Goal: Transaction & Acquisition: Purchase product/service

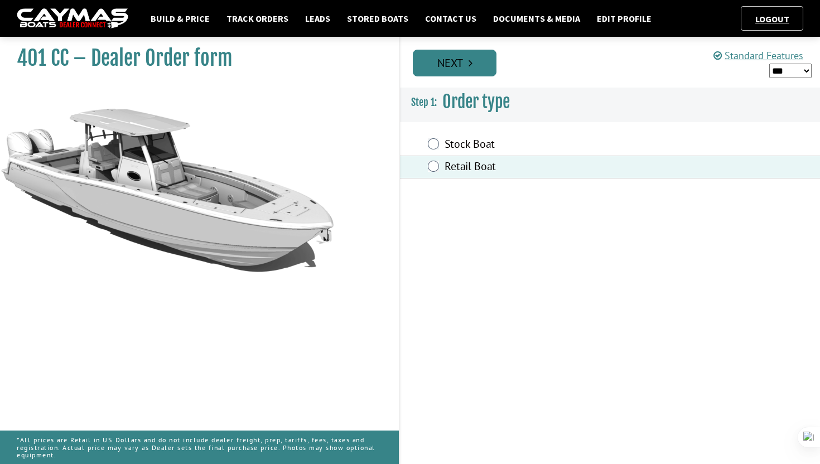
click at [445, 62] on link "Next" at bounding box center [455, 63] width 84 height 27
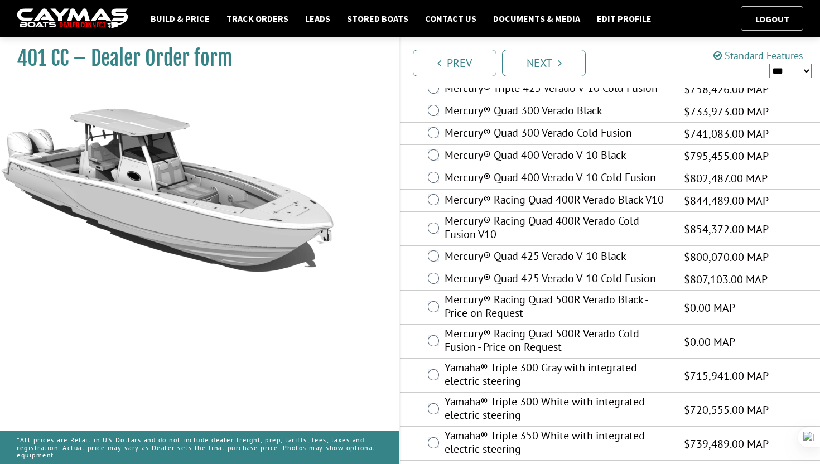
scroll to position [305, 0]
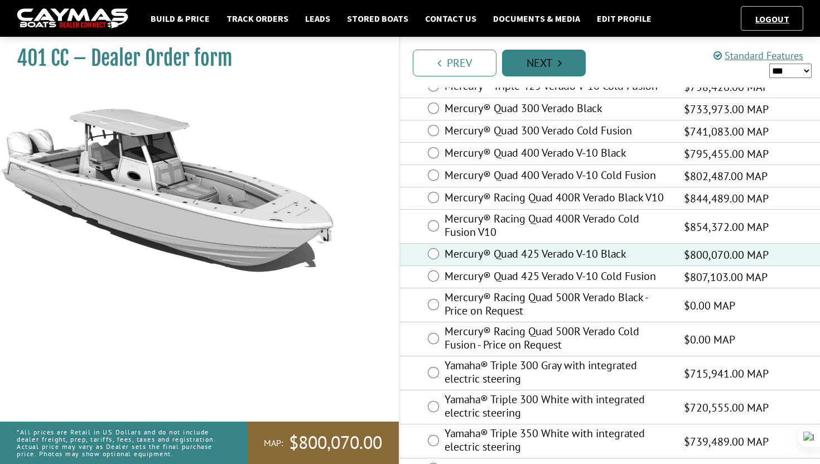
click at [523, 58] on link "Next" at bounding box center [544, 63] width 84 height 27
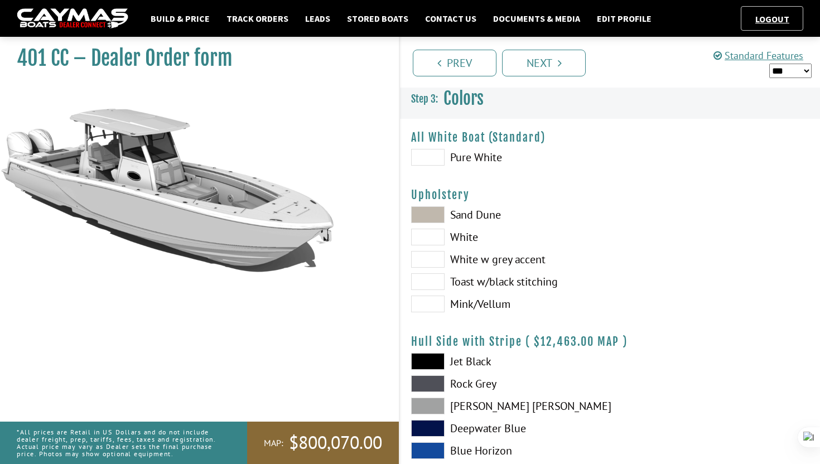
scroll to position [0, 0]
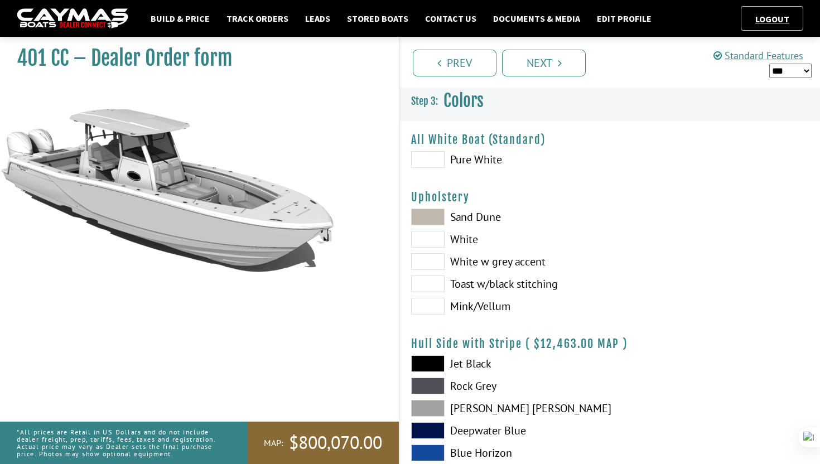
click at [443, 227] on div "Sand Dune White White w grey accent Toast w/black stitching Mink/Vellum" at bounding box center [505, 265] width 210 height 112
click at [438, 218] on span at bounding box center [427, 217] width 33 height 17
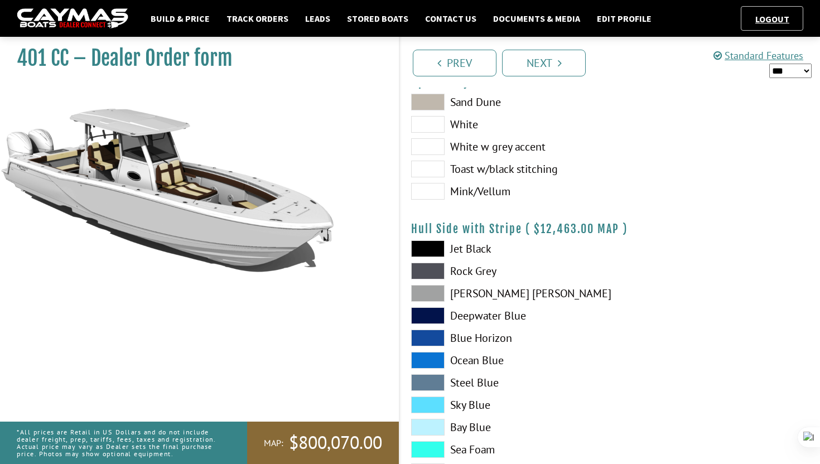
click at [438, 244] on span at bounding box center [427, 248] width 33 height 17
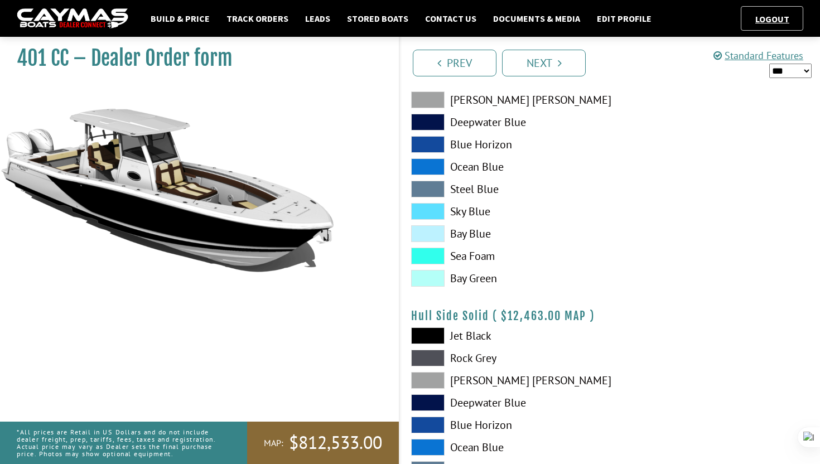
scroll to position [313, 0]
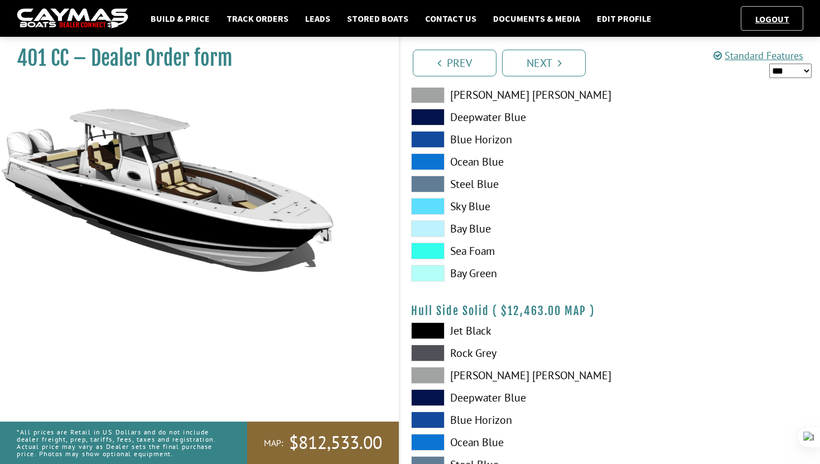
click at [432, 330] on span at bounding box center [427, 330] width 33 height 17
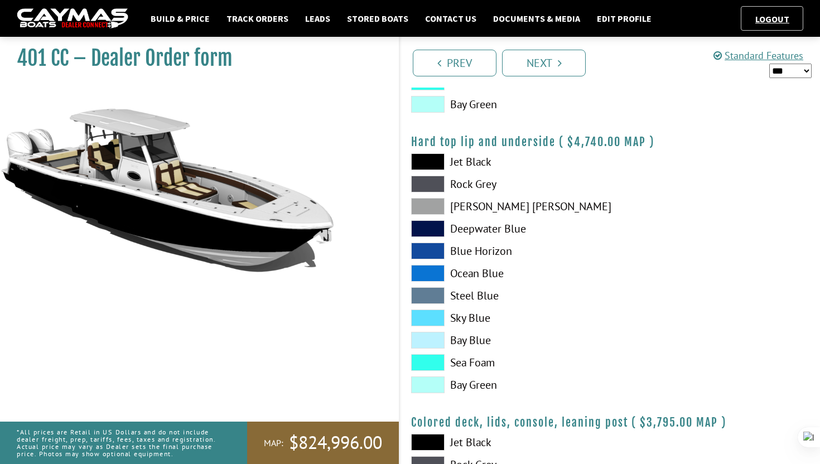
scroll to position [1048, 0]
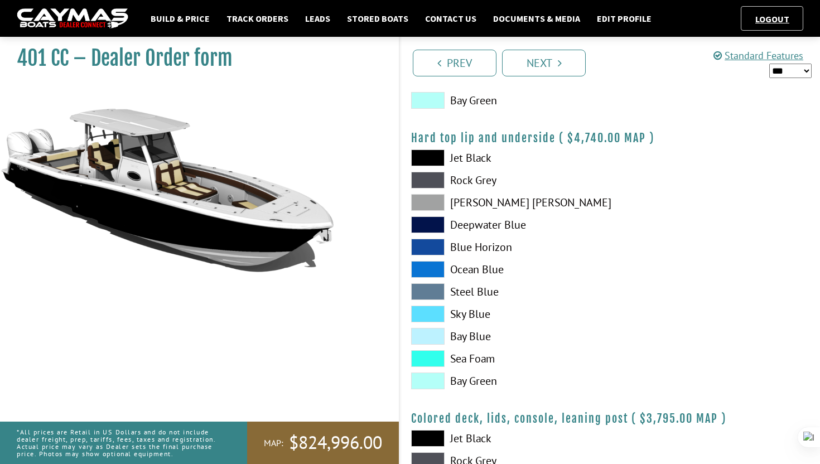
click at [418, 162] on span at bounding box center [427, 157] width 33 height 17
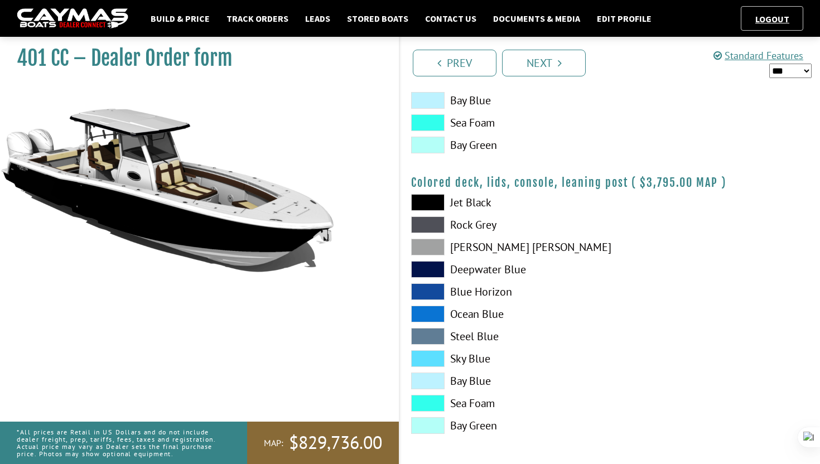
scroll to position [1286, 0]
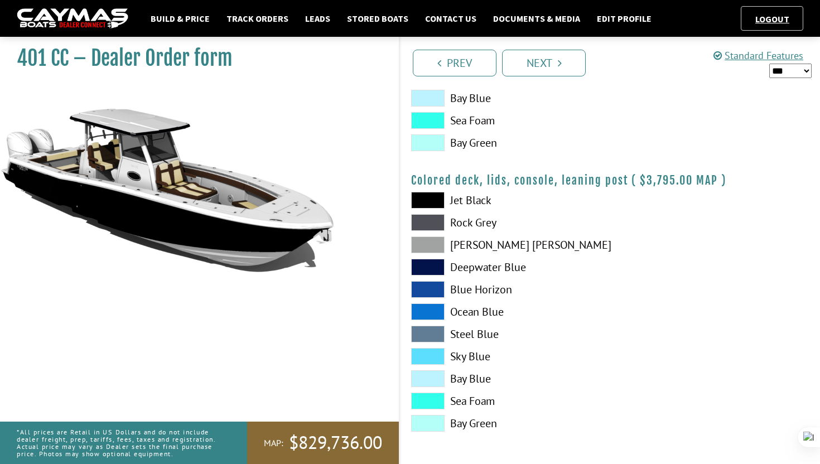
click at [424, 200] on span at bounding box center [427, 200] width 33 height 17
click at [518, 60] on link "Next" at bounding box center [544, 63] width 84 height 27
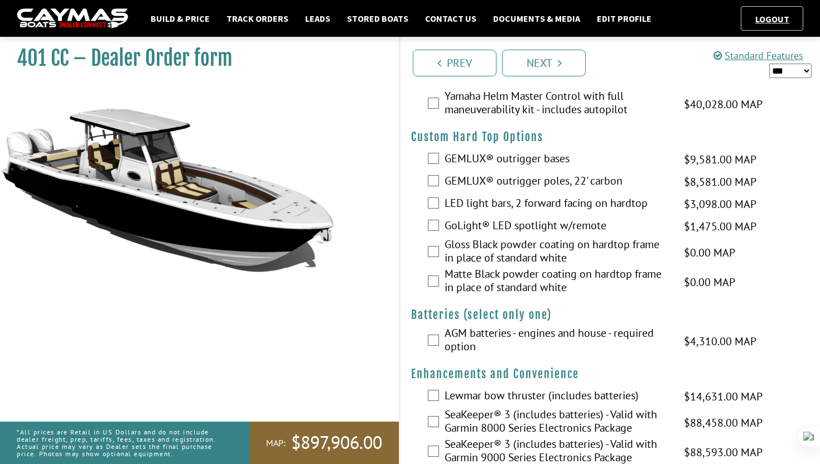
scroll to position [130, 0]
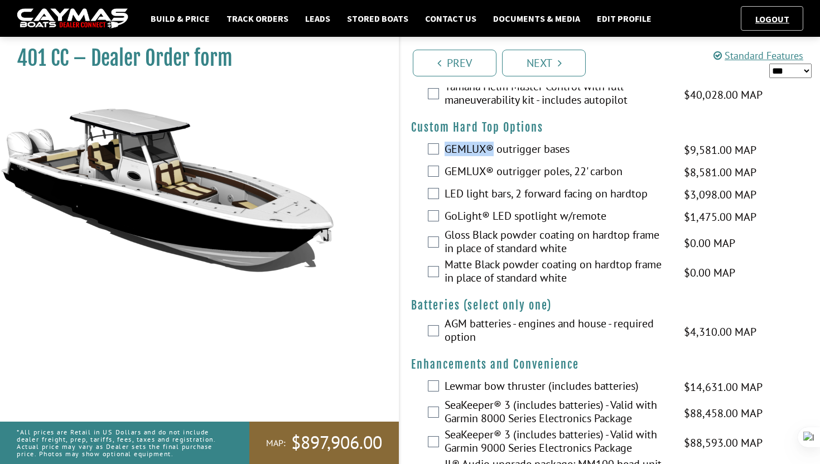
drag, startPoint x: 447, startPoint y: 152, endPoint x: 491, endPoint y: 151, distance: 43.5
click at [491, 151] on label "GEMLUX® outrigger bases" at bounding box center [557, 150] width 225 height 16
copy label "GEMLUX®"
drag, startPoint x: 573, startPoint y: 146, endPoint x: 443, endPoint y: 141, distance: 129.5
click at [443, 141] on div "GEMLUX® outrigger bases $9,581.00 MAP $9,581.00 MSRP $5,749.00 $9,581.00" at bounding box center [610, 150] width 420 height 22
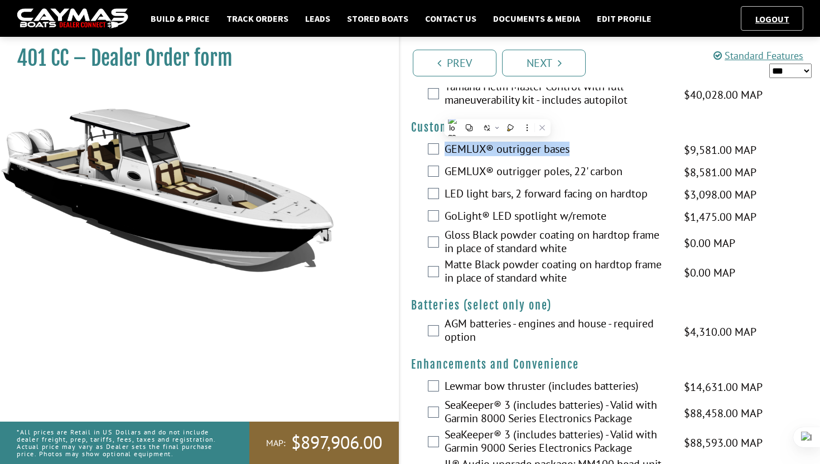
copy label "GEMLUX® outrigger bases"
click at [443, 194] on div "LED light bars, 2 forward facing on hardtop $3,098.00 MAP $3,098.00 MSRP $1,859…" at bounding box center [610, 195] width 420 height 22
click at [422, 194] on div "LED light bars, 2 forward facing on hardtop $3,098.00 MAP $3,098.00 MSRP $1,859…" at bounding box center [610, 195] width 420 height 22
click at [427, 194] on div "LED light bars, 2 forward facing on hardtop $3,098.00 MAP $3,098.00 MSRP $1,859…" at bounding box center [610, 195] width 420 height 22
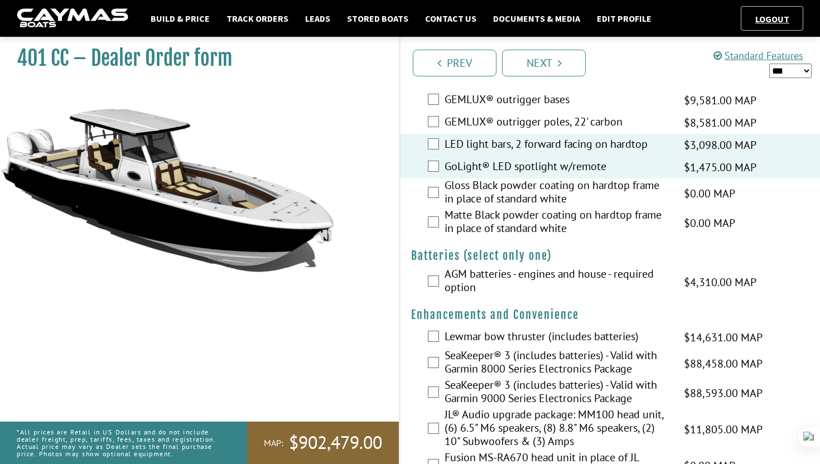
scroll to position [180, 0]
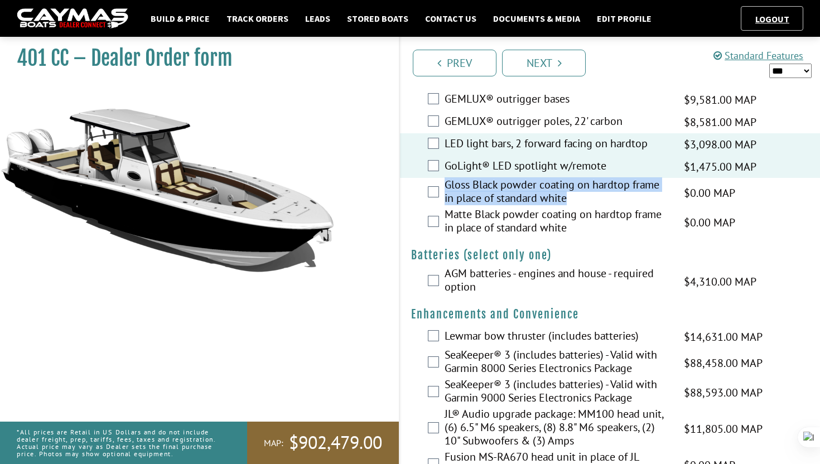
drag, startPoint x: 437, startPoint y: 184, endPoint x: 576, endPoint y: 199, distance: 139.2
click at [576, 199] on div "Gloss Black powder coating on hardtop frame in place of standard white $0.00 MA…" at bounding box center [610, 193] width 420 height 30
copy div "Gloss Black powder coating on hardtop frame in place of standard white"
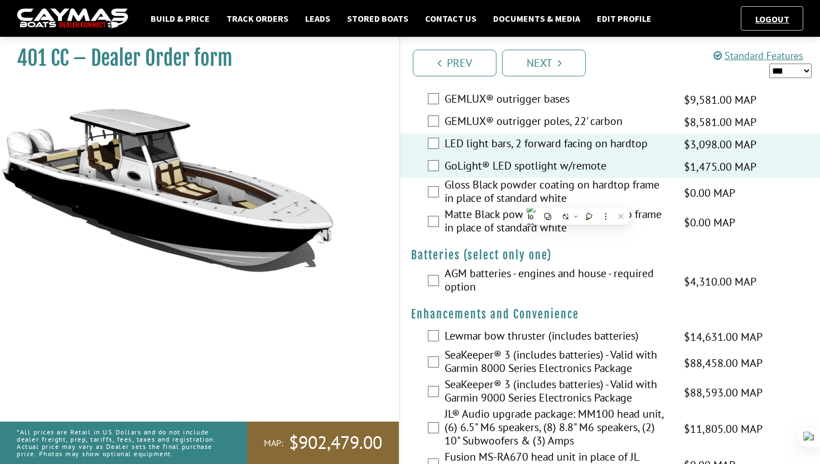
click at [408, 213] on div "Matte Black powder coating on hardtop frame in place of standard white $0.00 MA…" at bounding box center [610, 223] width 420 height 30
click at [426, 187] on div "Gloss Black powder coating on hardtop frame in place of standard white $0.00 MA…" at bounding box center [610, 193] width 420 height 30
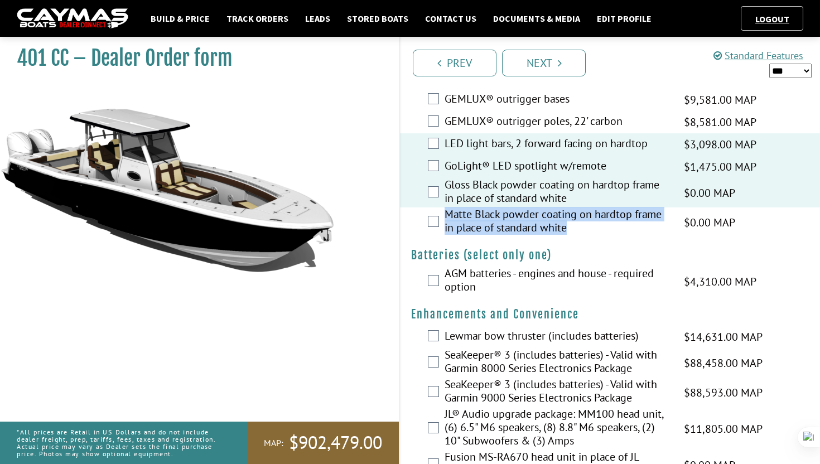
drag, startPoint x: 448, startPoint y: 210, endPoint x: 573, endPoint y: 223, distance: 125.1
click at [573, 223] on label "Matte Black powder coating on hardtop frame in place of standard white" at bounding box center [557, 223] width 225 height 30
copy label "Matte Black powder coating on hardtop frame in place of standard white"
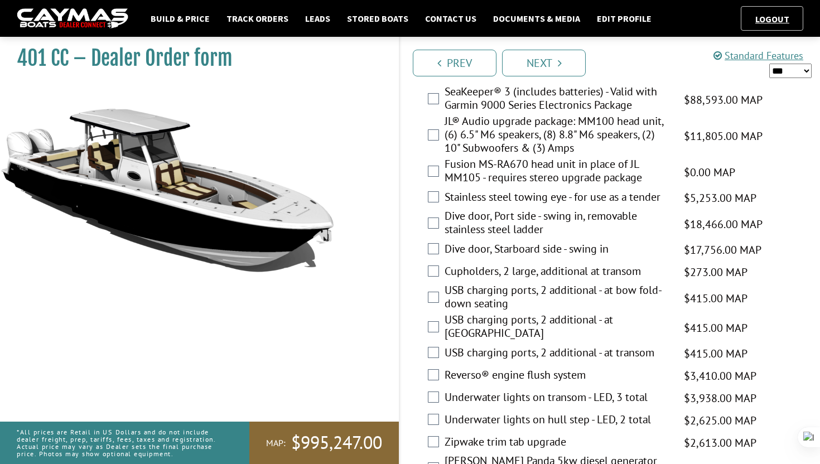
scroll to position [474, 0]
click at [432, 141] on div "JL® Audio upgrade package: MM100 head unit, (6) 6.5" M6 speakers, (8) 8.8" M6 s…" at bounding box center [610, 135] width 420 height 43
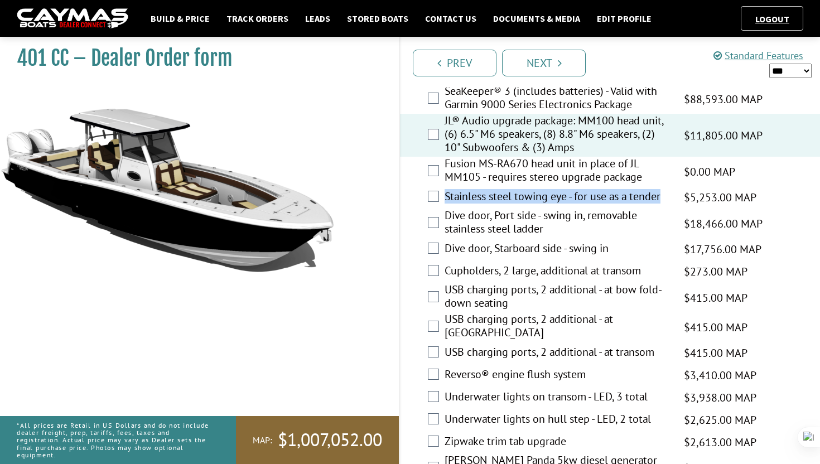
drag, startPoint x: 445, startPoint y: 194, endPoint x: 665, endPoint y: 192, distance: 220.3
click at [665, 192] on label "Stainless steel towing eye - for use as a tender" at bounding box center [557, 198] width 225 height 16
copy label "Stainless steel towing eye - for use as a tender"
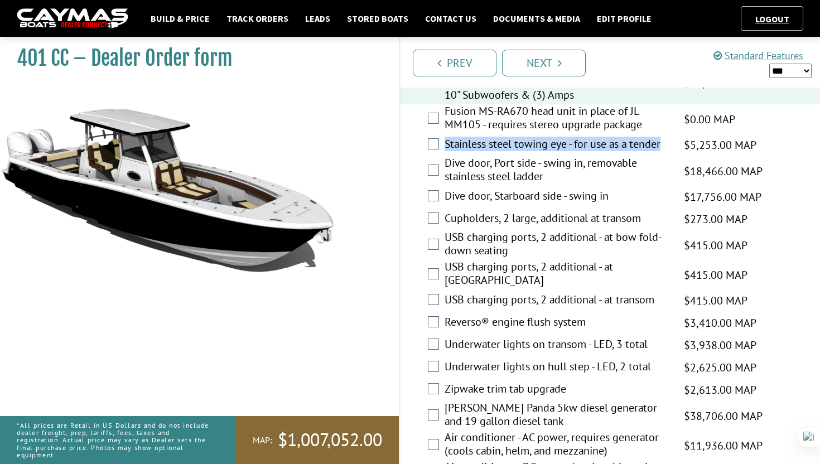
scroll to position [529, 0]
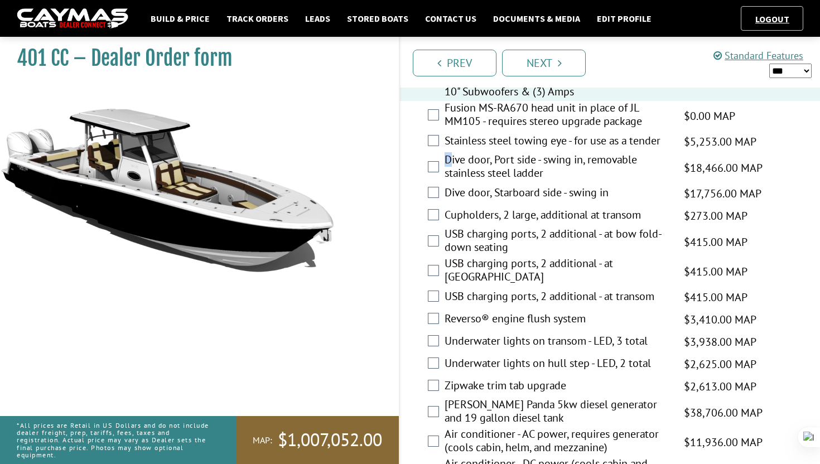
drag, startPoint x: 446, startPoint y: 156, endPoint x: 452, endPoint y: 155, distance: 5.6
click at [452, 155] on label "Dive door, Port side - swing in, removable stainless steel ladder" at bounding box center [557, 168] width 225 height 30
click at [400, 218] on div "Cupholders, 2 large, additional at transom $273.00 MAP $273.00 MSRP $164.00 $27…" at bounding box center [610, 216] width 420 height 22
drag, startPoint x: 439, startPoint y: 194, endPoint x: 639, endPoint y: 196, distance: 200.3
click at [639, 196] on div "Dive door, Starboard side - swing in $17,756.00 MAP $17,756.00 MSRP $10,654.00 …" at bounding box center [610, 193] width 420 height 22
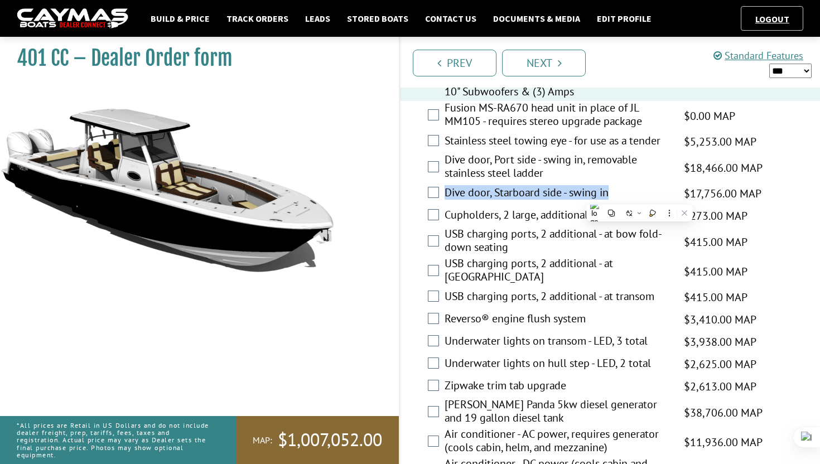
copy div "Dive door, Starboard side - swing in"
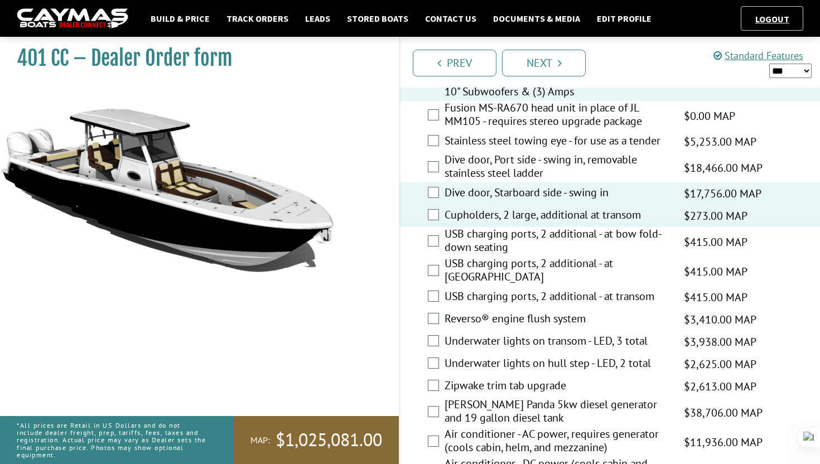
click at [439, 239] on div "USB charging ports, 2 additional - at bow fold-down seating $415.00 MAP $415.00…" at bounding box center [610, 242] width 420 height 30
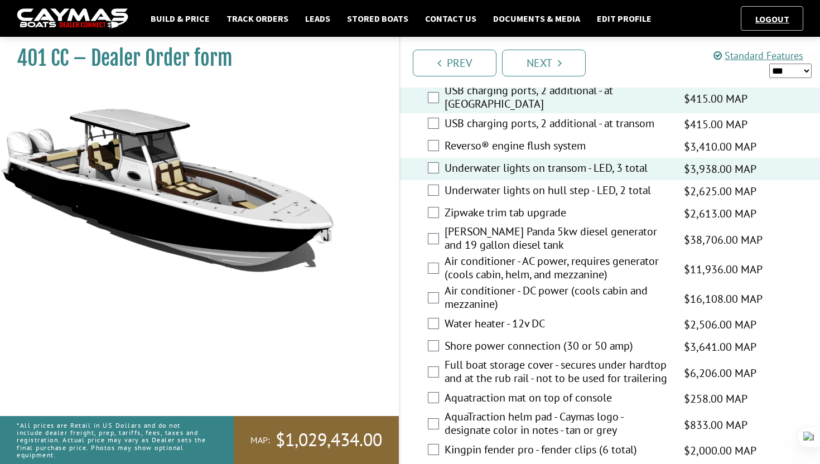
scroll to position [704, 0]
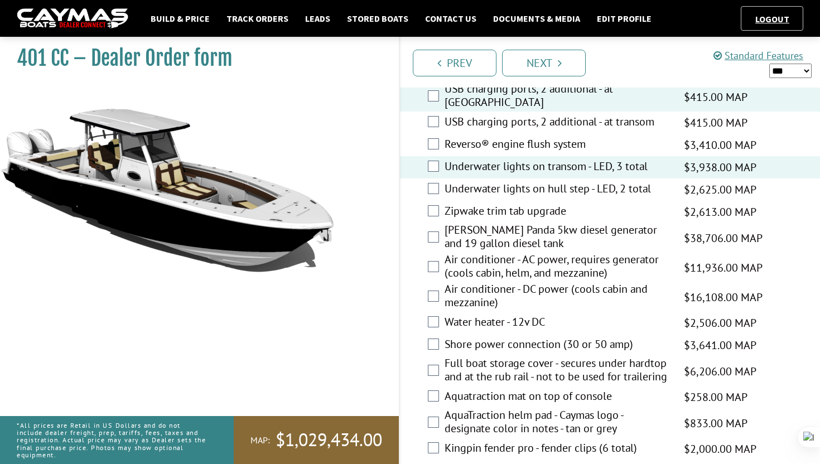
drag, startPoint x: 446, startPoint y: 211, endPoint x: 600, endPoint y: 204, distance: 154.1
click at [600, 204] on label "Zipwake trim tab upgrade" at bounding box center [557, 212] width 225 height 16
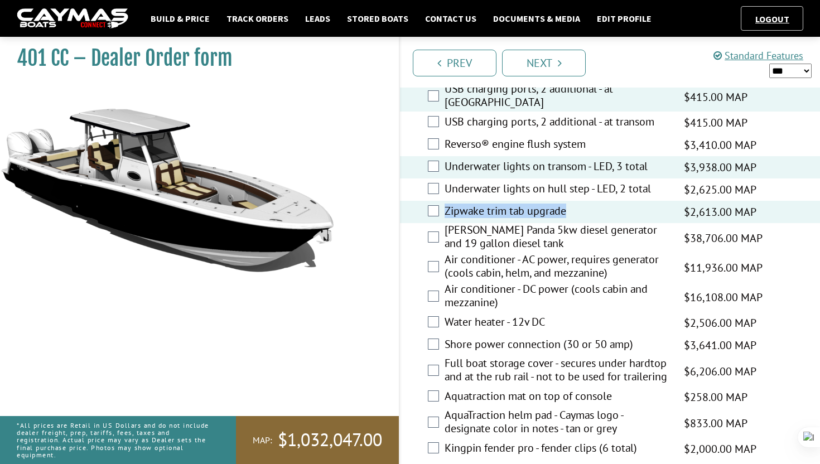
drag, startPoint x: 589, startPoint y: 209, endPoint x: 443, endPoint y: 212, distance: 145.6
click at [443, 212] on div "Zipwake trim tab upgrade $2,613.00 MAP $2,613.00 MSRP $1,568.00 $2,613.00" at bounding box center [610, 212] width 420 height 22
copy label "Zipwake trim tab upgrade"
click at [411, 259] on div "Air conditioner - AC power, requires generator (cools cabin, helm, and mezzanin…" at bounding box center [610, 268] width 420 height 30
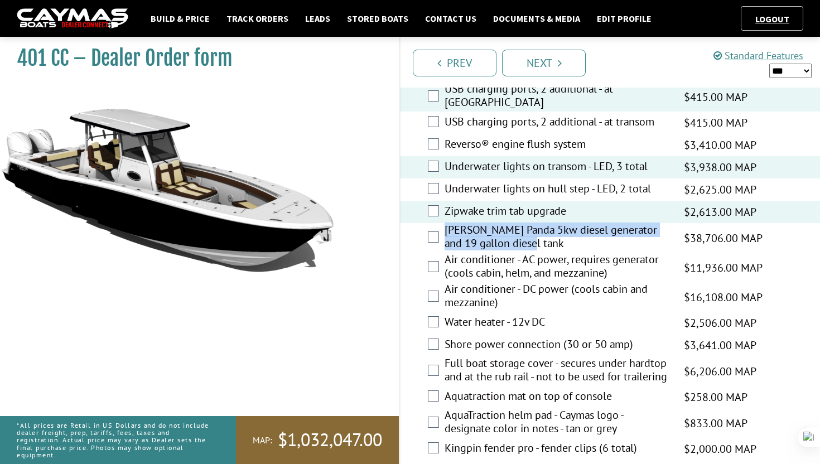
drag, startPoint x: 447, startPoint y: 231, endPoint x: 527, endPoint y: 252, distance: 82.9
click at [527, 252] on label "[PERSON_NAME] Panda 5kw diesel generator and 19 gallon diesel tank" at bounding box center [557, 238] width 225 height 30
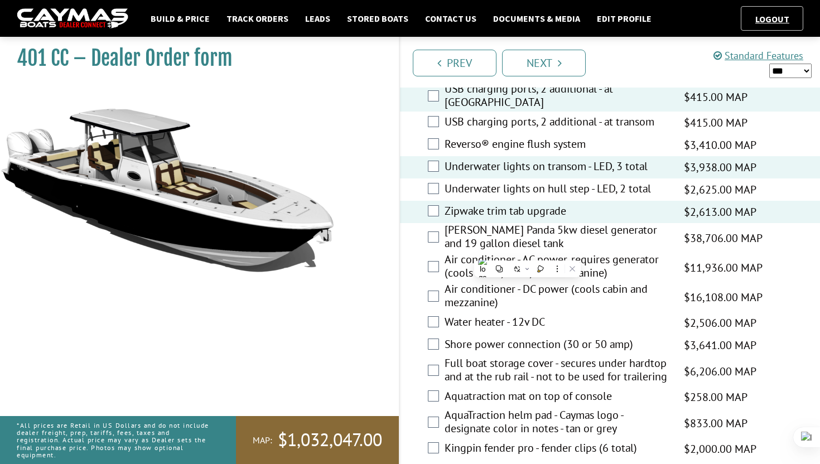
click at [397, 255] on div "401 CC – Dealer Order form" at bounding box center [194, 264] width 410 height 464
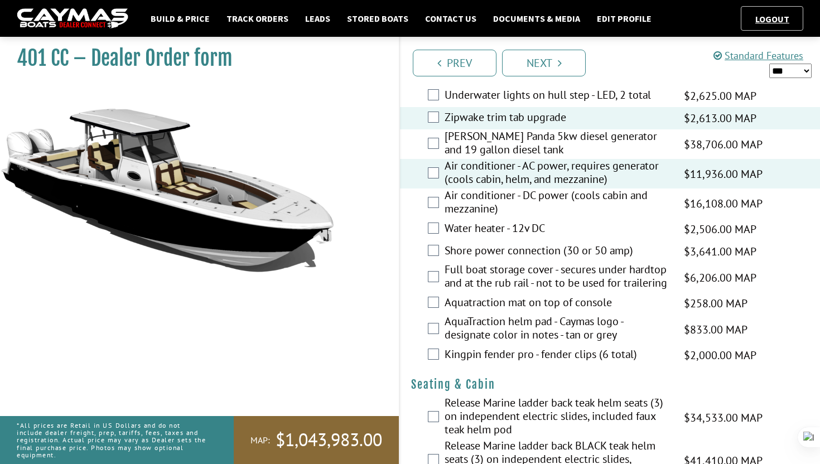
scroll to position [799, 0]
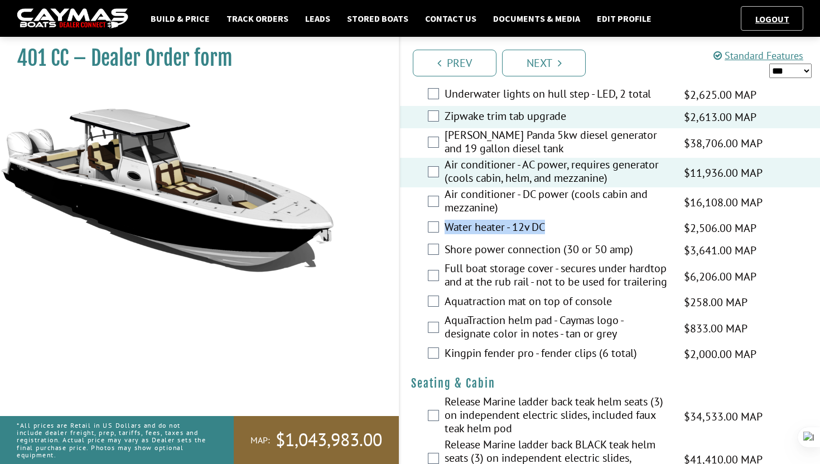
drag, startPoint x: 441, startPoint y: 230, endPoint x: 552, endPoint y: 232, distance: 111.0
click at [552, 232] on div "Water heater - 12v DC $2,506.00 MAP $2,506.00 MSRP $1,504.00 $2,506.00" at bounding box center [610, 228] width 420 height 22
copy div "Water heater - 12v DC"
click at [440, 227] on div "Water heater - 12v DC $2,506.00 MAP $2,506.00 MSRP $1,504.00 $2,506.00" at bounding box center [610, 228] width 420 height 22
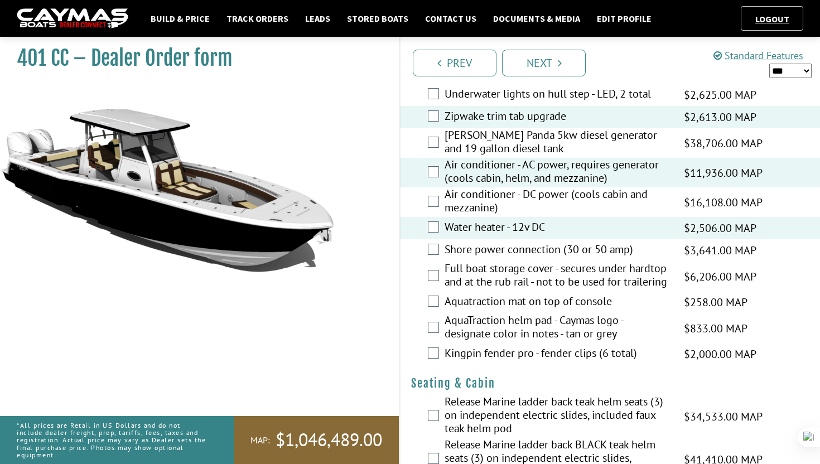
drag, startPoint x: 444, startPoint y: 250, endPoint x: 658, endPoint y: 241, distance: 214.4
click at [658, 241] on div "Shore power connection (30 or 50 amp) $3,641.00 MAP $3,641.00 MSRP $2,185.00 $3…" at bounding box center [610, 250] width 420 height 22
drag, startPoint x: 634, startPoint y: 269, endPoint x: 618, endPoint y: 267, distance: 16.3
click at [617, 267] on label "Full boat storage cover - secures under hardtop and at the rub rail - not to be…" at bounding box center [557, 277] width 225 height 30
click at [640, 252] on icon at bounding box center [643, 253] width 7 height 7
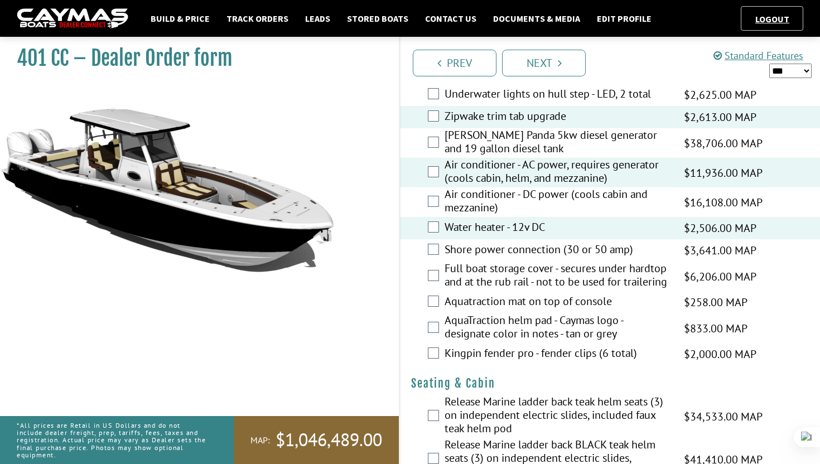
drag, startPoint x: 639, startPoint y: 246, endPoint x: 460, endPoint y: 261, distance: 180.2
click at [441, 249] on div "Shore power connection (30 or 50 amp) $3,641.00 MAP $3,641.00 MSRP $2,185.00 $3…" at bounding box center [610, 250] width 420 height 22
click at [438, 251] on div "Shore power connection (30 or 50 amp) $3,641.00 MAP $3,641.00 MSRP $2,185.00 $3…" at bounding box center [610, 250] width 420 height 22
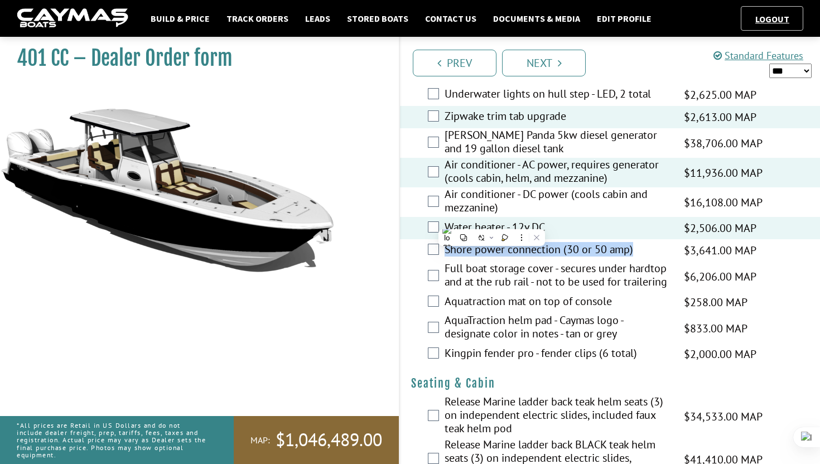
copy div "Shore power connection (30 or 50 amp)"
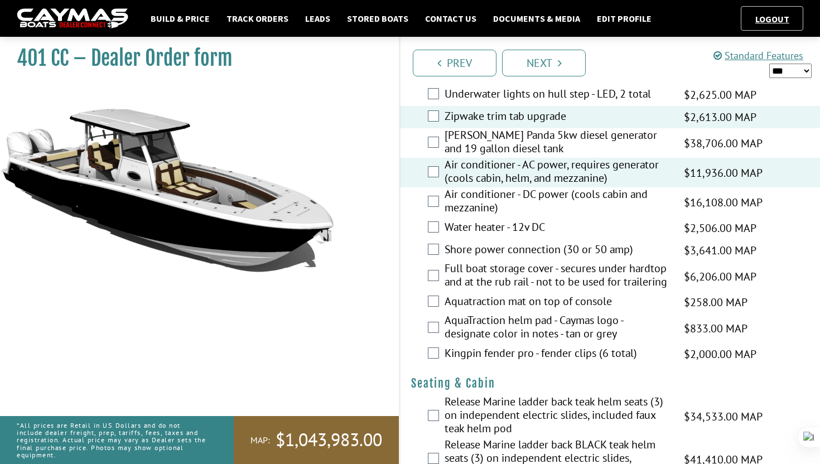
click at [429, 218] on div "Water heater - 12v DC $2,506.00 MAP $2,506.00 MSRP $1,504.00 $2,506.00" at bounding box center [610, 228] width 420 height 22
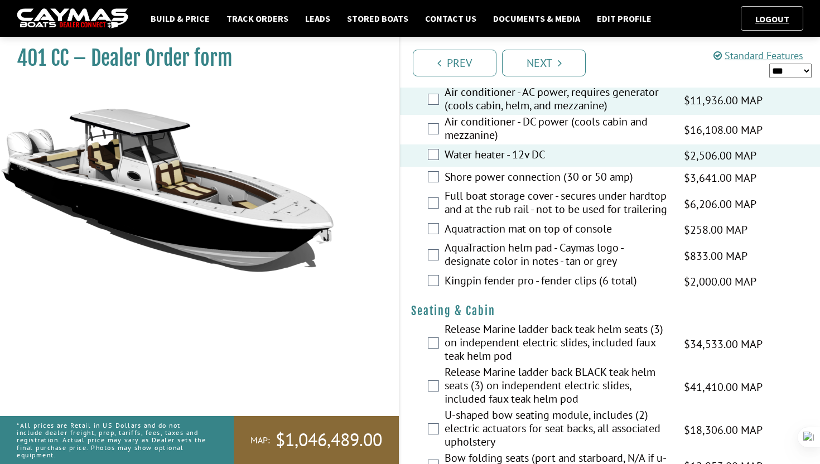
scroll to position [899, 0]
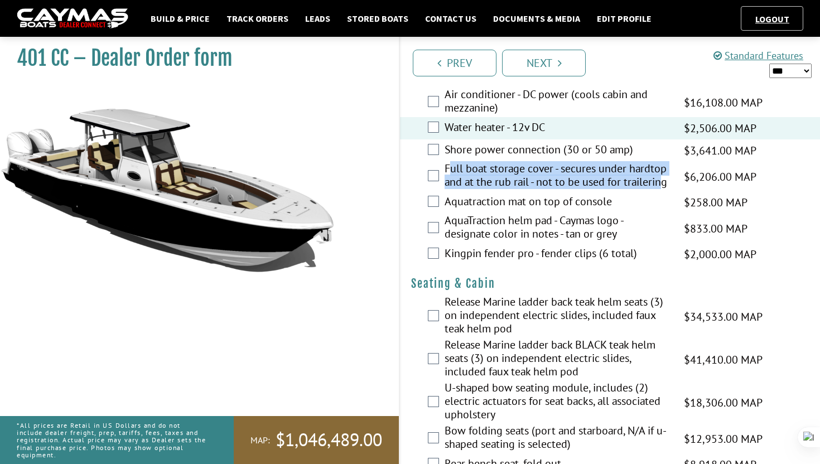
drag, startPoint x: 448, startPoint y: 166, endPoint x: 479, endPoint y: 195, distance: 42.6
click at [479, 191] on label "Full boat storage cover - secures under hardtop and at the rub rail - not to be…" at bounding box center [557, 177] width 225 height 30
drag, startPoint x: 497, startPoint y: 200, endPoint x: 438, endPoint y: 162, distance: 70.2
click at [438, 162] on div "Full boat storage cover - secures under hardtop and at the rub rail - not to be…" at bounding box center [610, 177] width 420 height 30
copy label "Full boat storage cover - secures under hardtop and at the rub rail - not to be…"
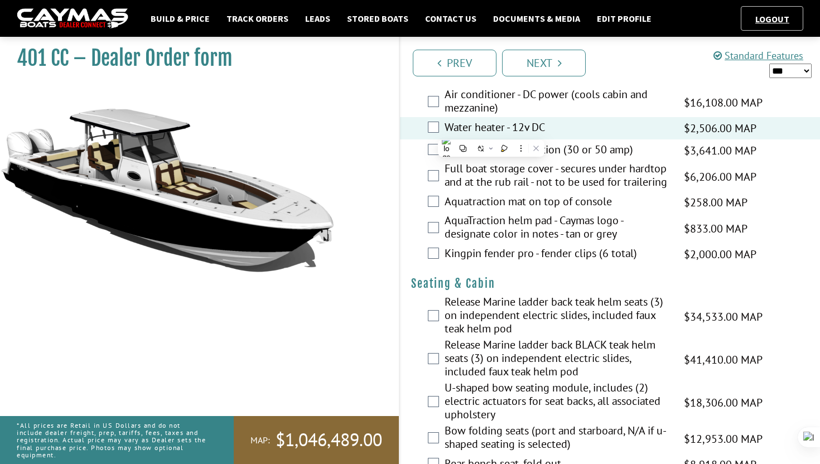
click at [431, 190] on div "Full boat storage cover - secures under hardtop and at the rub rail - not to be…" at bounding box center [610, 177] width 420 height 30
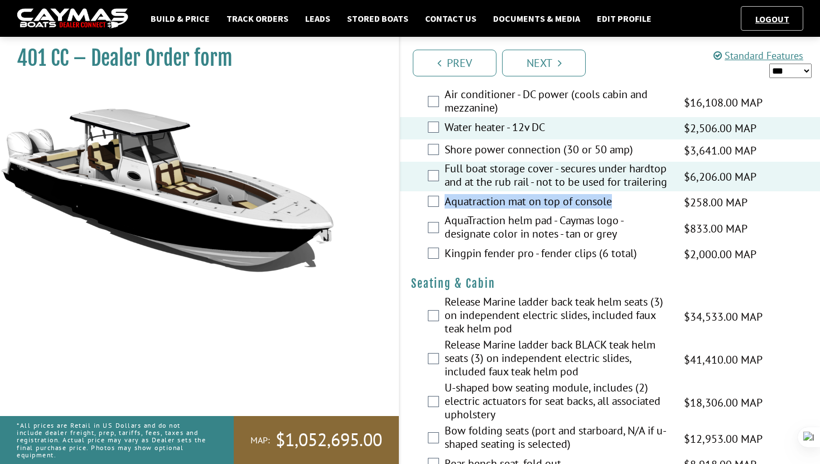
drag, startPoint x: 446, startPoint y: 216, endPoint x: 627, endPoint y: 214, distance: 180.7
click at [627, 211] on label "Aquatraction mat on top of console" at bounding box center [557, 203] width 225 height 16
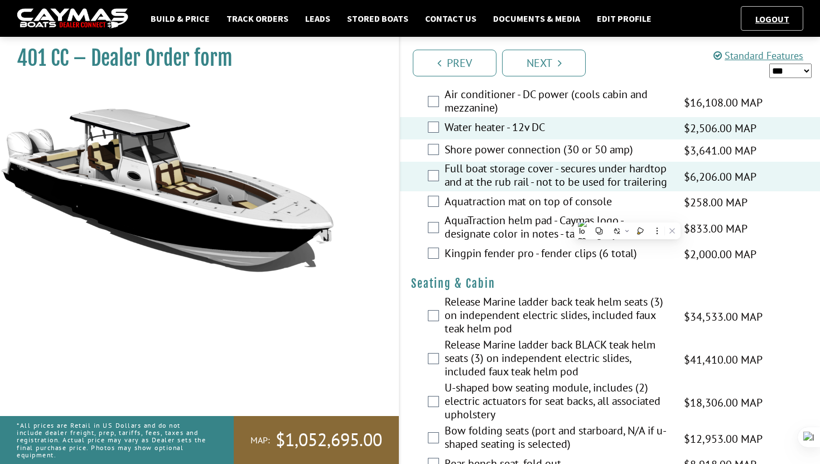
click at [414, 243] on div "AquaTraction helm pad - Caymas logo - designate color in notes - tan or grey $8…" at bounding box center [610, 229] width 420 height 30
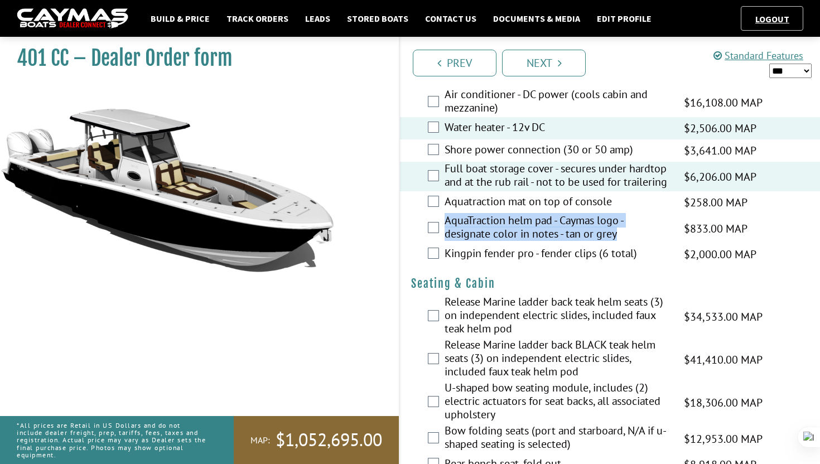
drag, startPoint x: 445, startPoint y: 232, endPoint x: 630, endPoint y: 249, distance: 185.9
click at [630, 243] on label "AquaTraction helm pad - Caymas logo - designate color in notes - tan or grey" at bounding box center [557, 229] width 225 height 30
click at [623, 243] on label "AquaTraction helm pad - Caymas logo - designate color in notes - tan or grey" at bounding box center [557, 229] width 225 height 30
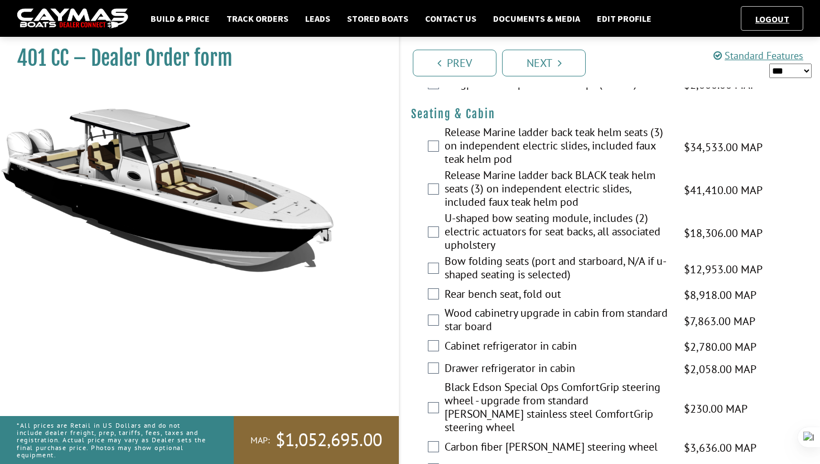
scroll to position [1071, 0]
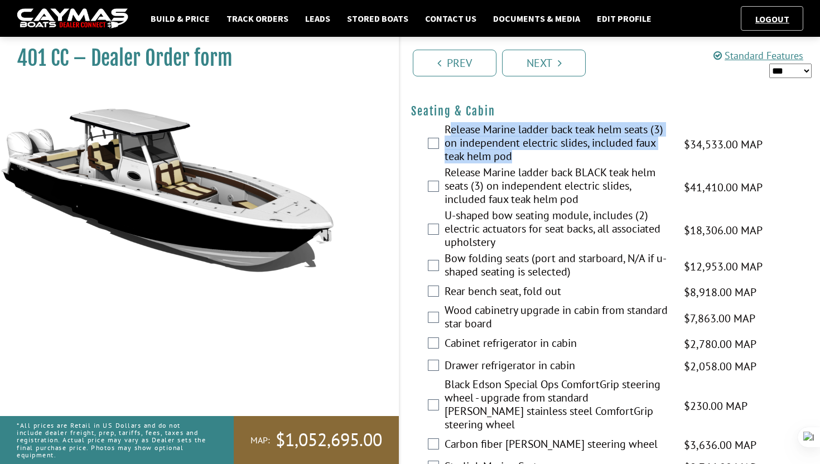
drag, startPoint x: 451, startPoint y: 139, endPoint x: 517, endPoint y: 171, distance: 73.4
click at [517, 166] on label "Release Marine ladder back teak helm seats (3) on independent electric slides, …" at bounding box center [557, 144] width 225 height 43
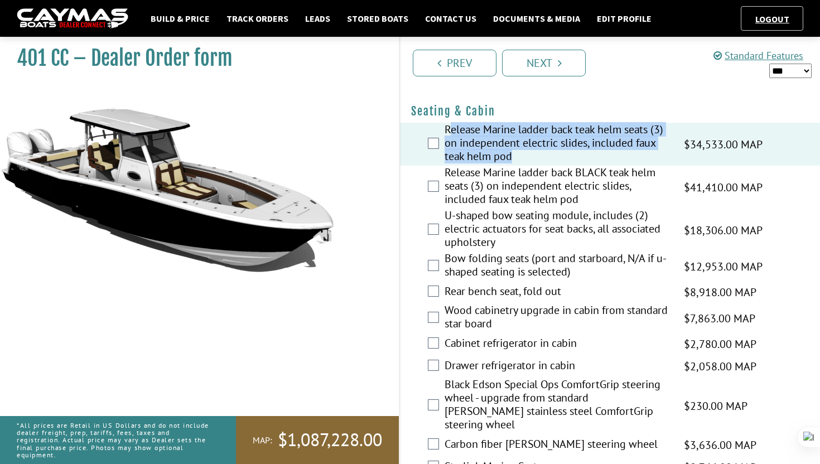
drag, startPoint x: 450, startPoint y: 144, endPoint x: 532, endPoint y: 178, distance: 88.6
click at [532, 166] on label "Release Marine ladder back teak helm seats (3) on independent electric slides, …" at bounding box center [557, 144] width 225 height 43
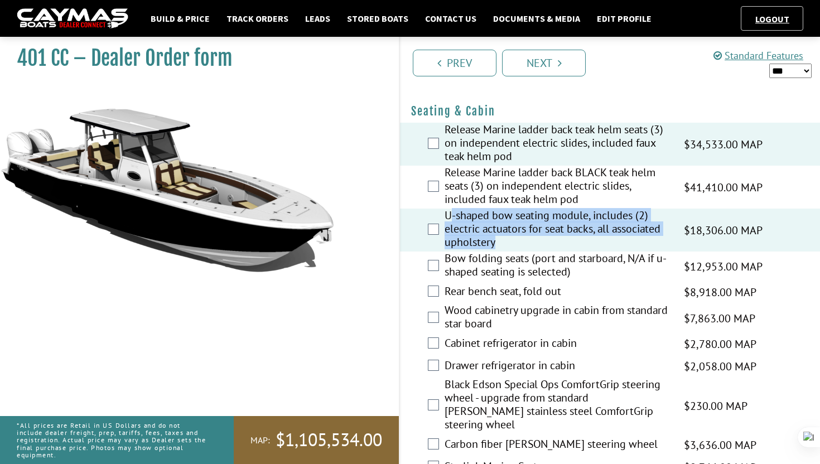
drag, startPoint x: 450, startPoint y: 225, endPoint x: 497, endPoint y: 253, distance: 54.5
click at [497, 252] on label "U-shaped bow seating module, includes (2) electric actuators for seat backs, al…" at bounding box center [557, 230] width 225 height 43
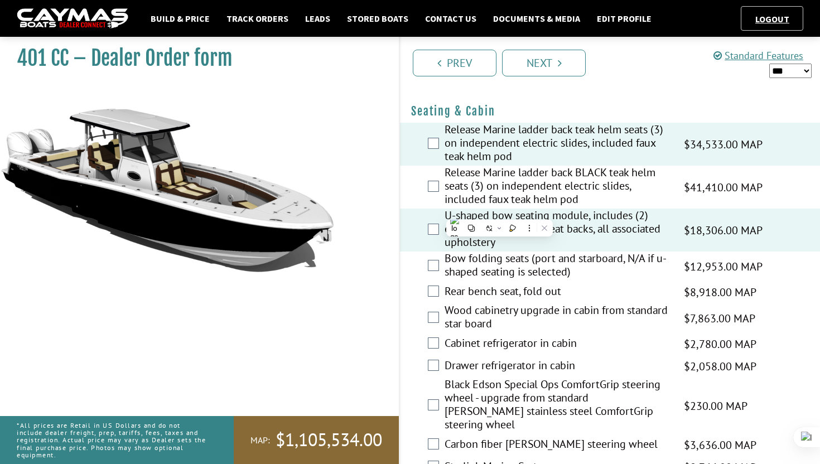
click at [442, 228] on div "U-shaped bow seating module, includes (2) electric actuators for seat backs, al…" at bounding box center [610, 230] width 420 height 43
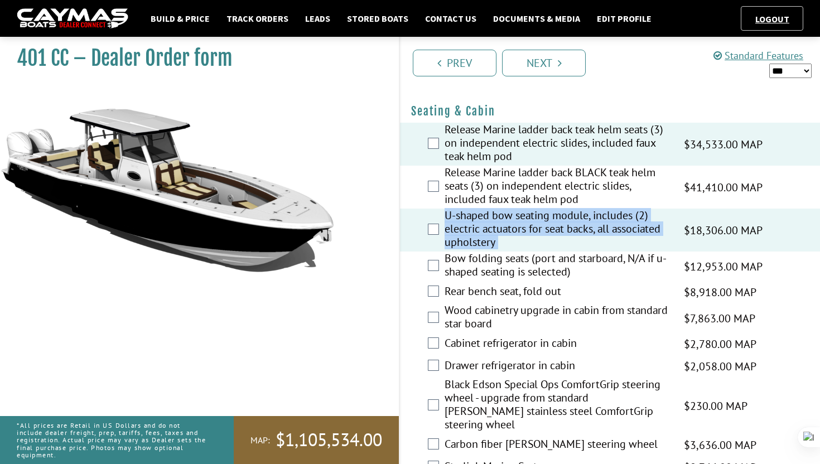
drag, startPoint x: 442, startPoint y: 228, endPoint x: 493, endPoint y: 263, distance: 61.7
click at [493, 252] on div "U-shaped bow seating module, includes (2) electric actuators for seat backs, al…" at bounding box center [610, 230] width 420 height 43
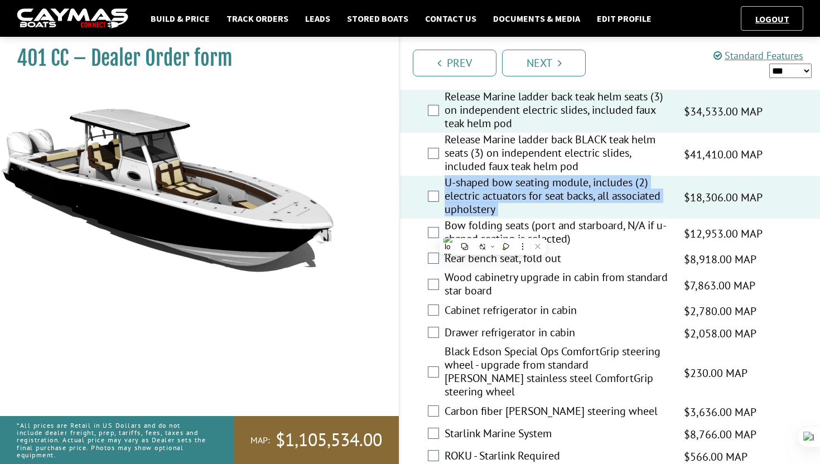
scroll to position [1117, 0]
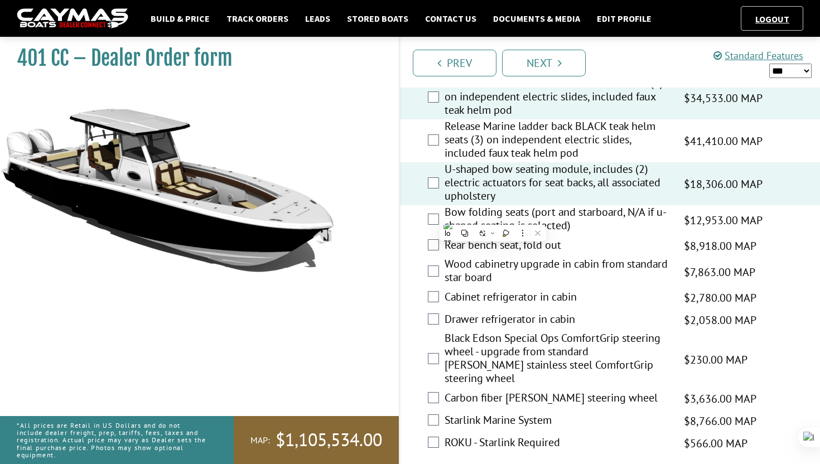
click at [426, 235] on div "Bow folding seats (port and starboard, N/A if u-shaped seating is selected) $12…" at bounding box center [610, 220] width 420 height 30
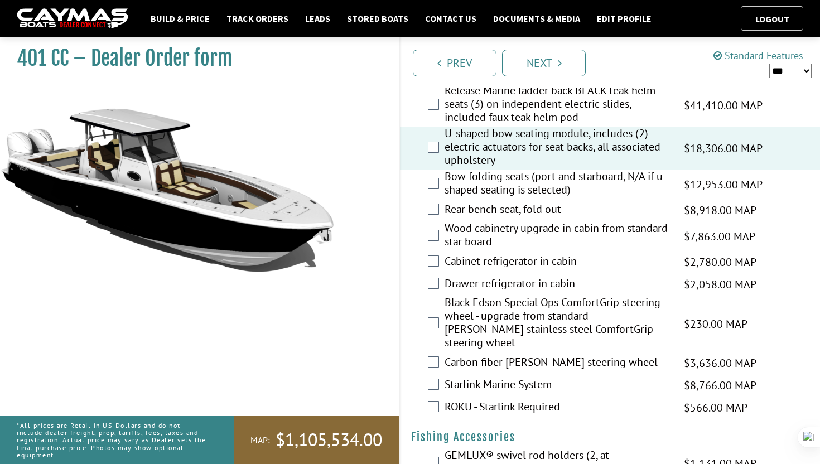
scroll to position [1157, 0]
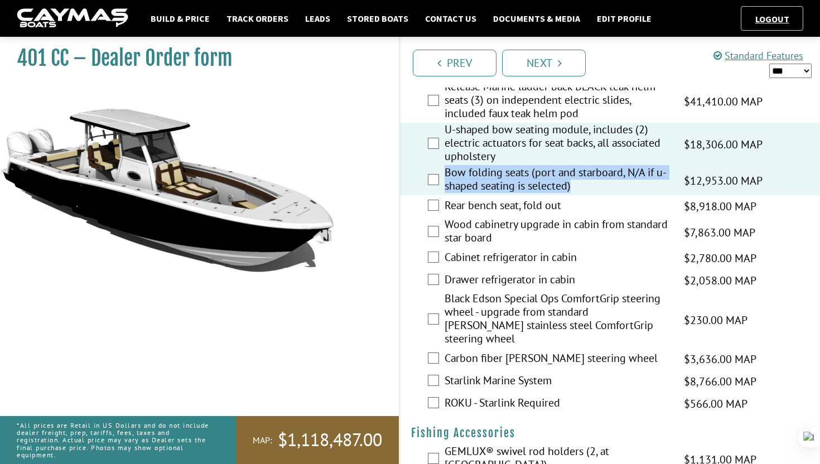
drag, startPoint x: 446, startPoint y: 181, endPoint x: 578, endPoint y: 202, distance: 134.4
click at [578, 195] on label "Bow folding seats (port and starboard, N/A if u-shaped seating is selected)" at bounding box center [557, 181] width 225 height 30
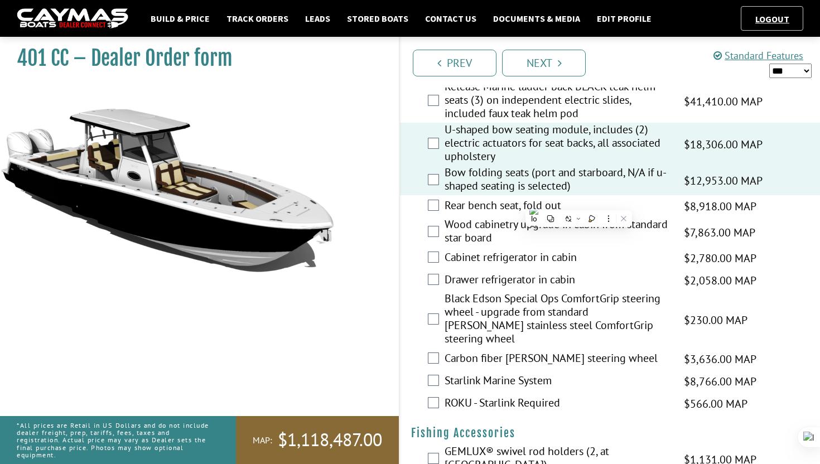
click at [407, 242] on div "Wood cabinetry upgrade in cabin from standard star board $7,863.00 MAP $7,863.0…" at bounding box center [610, 233] width 420 height 30
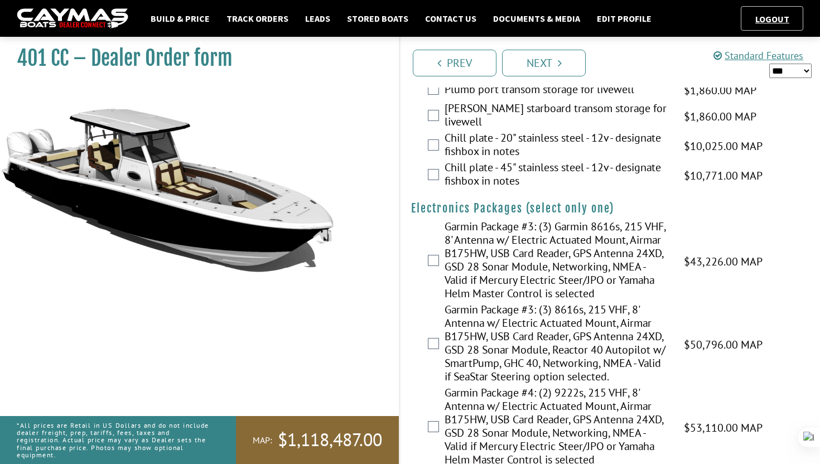
scroll to position [1771, 0]
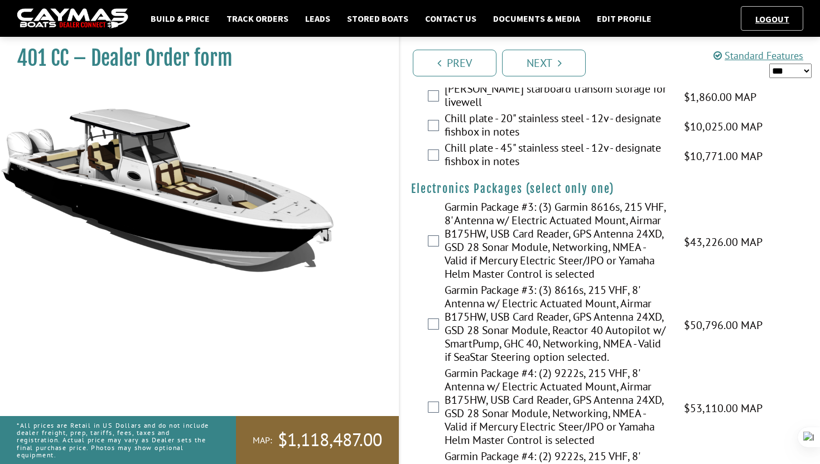
click at [432, 213] on div "Garmin Package #3: (3) Garmin 8616s, 215 VHF, 8' Antenna w/ Electric Actuated M…" at bounding box center [610, 241] width 420 height 83
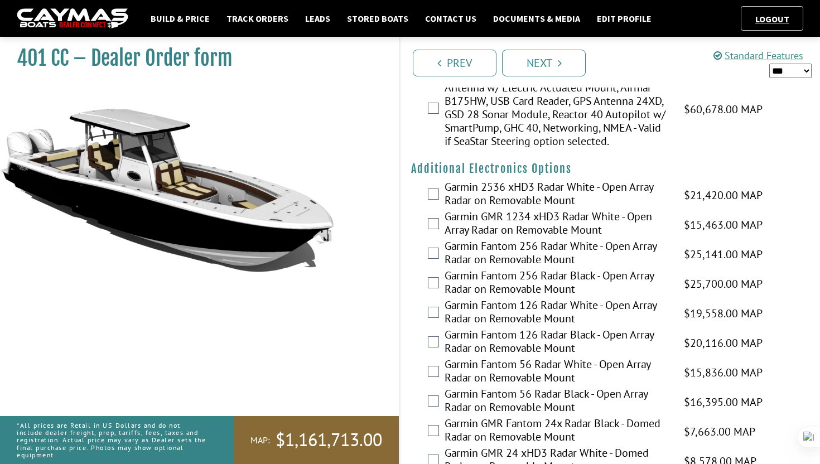
scroll to position [2155, 0]
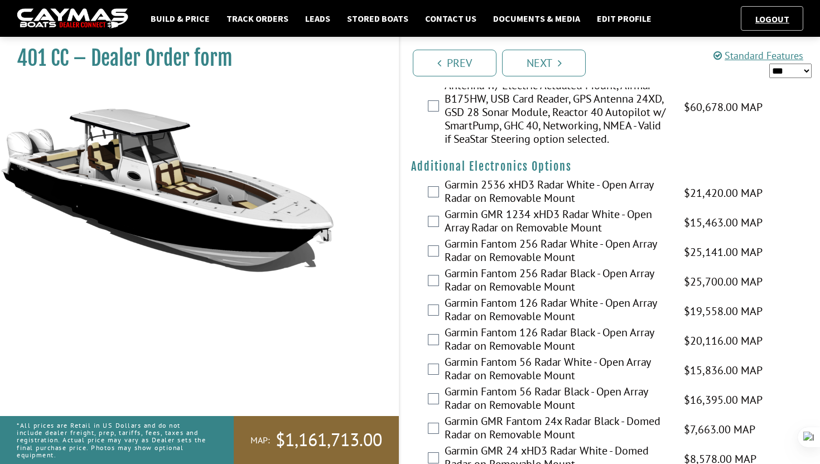
click at [432, 178] on div "Garmin 2536 xHD3 Radar White - Open Array Radar on Removable Mount $21,420.00 M…" at bounding box center [610, 193] width 420 height 30
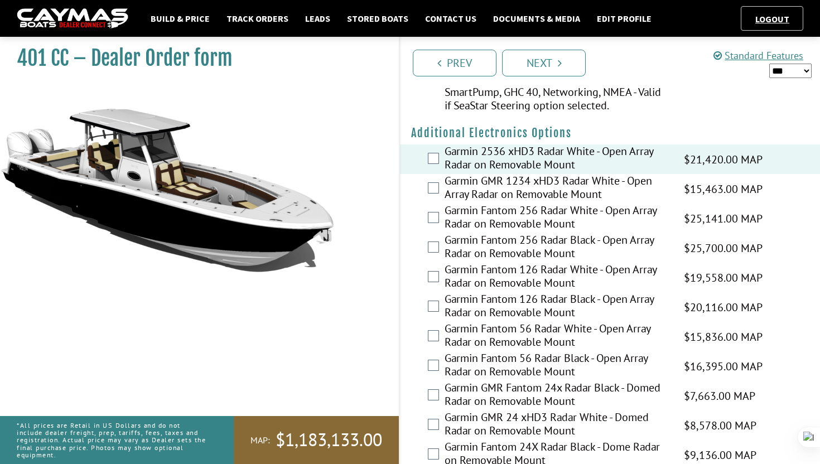
scroll to position [2191, 0]
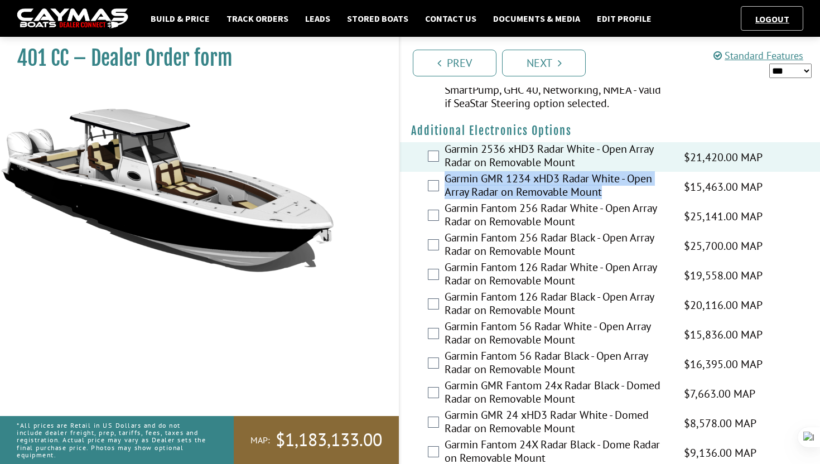
drag, startPoint x: 447, startPoint y: 155, endPoint x: 611, endPoint y: 169, distance: 165.1
click at [611, 172] on label "Garmin GMR 1234 xHD3 Radar White - Open Array Radar on Removable Mount" at bounding box center [557, 187] width 225 height 30
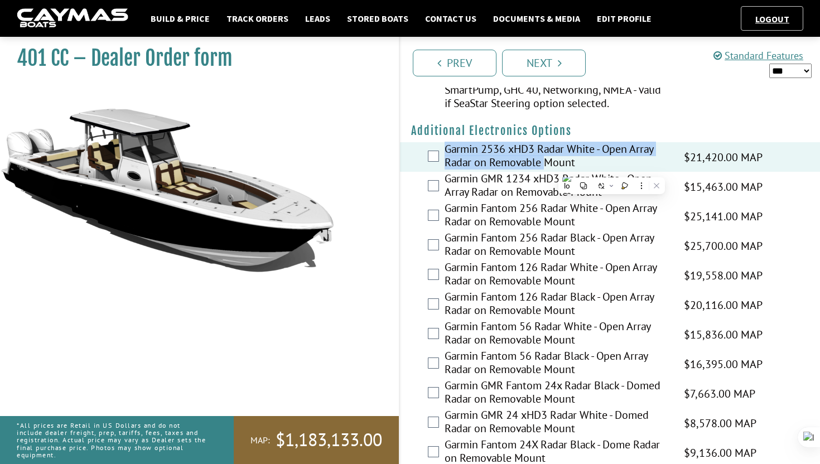
drag, startPoint x: 447, startPoint y: 127, endPoint x: 544, endPoint y: 142, distance: 98.8
click at [545, 142] on label "Garmin 2536 xHD3 Radar White - Open Array Radar on Removable Mount" at bounding box center [557, 157] width 225 height 30
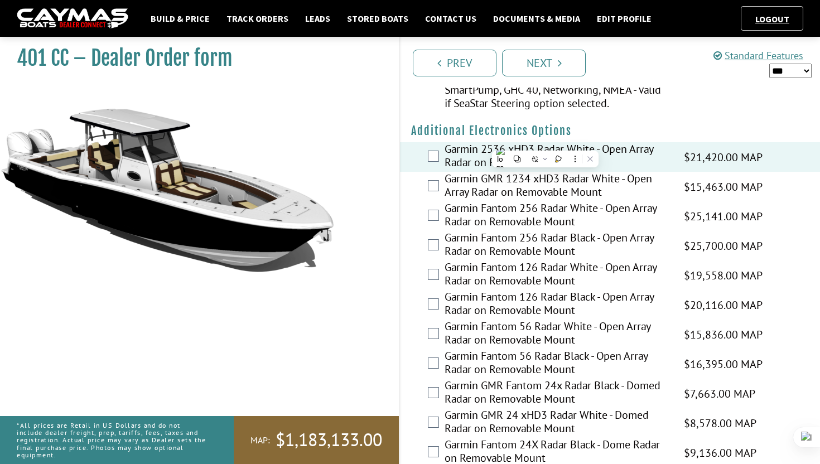
click at [544, 142] on label "Garmin 2536 xHD3 Radar White - Open Array Radar on Removable Mount" at bounding box center [557, 157] width 225 height 30
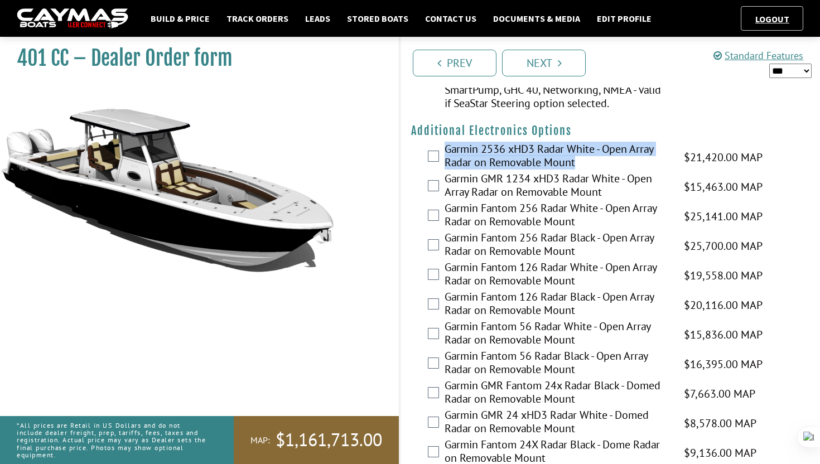
drag, startPoint x: 585, startPoint y: 147, endPoint x: 440, endPoint y: 134, distance: 145.6
click at [440, 142] on div "Garmin 2536 xHD3 Radar White - Open Array Radar on Removable Mount $21,420.00 M…" at bounding box center [610, 157] width 420 height 30
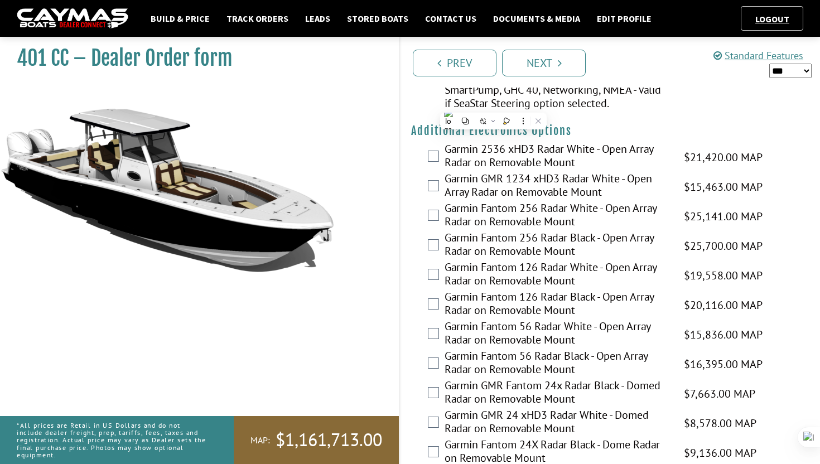
click at [440, 172] on div "Garmin GMR 1234 xHD3 Radar White - Open Array Radar on Removable Mount $15,463.…" at bounding box center [610, 187] width 420 height 30
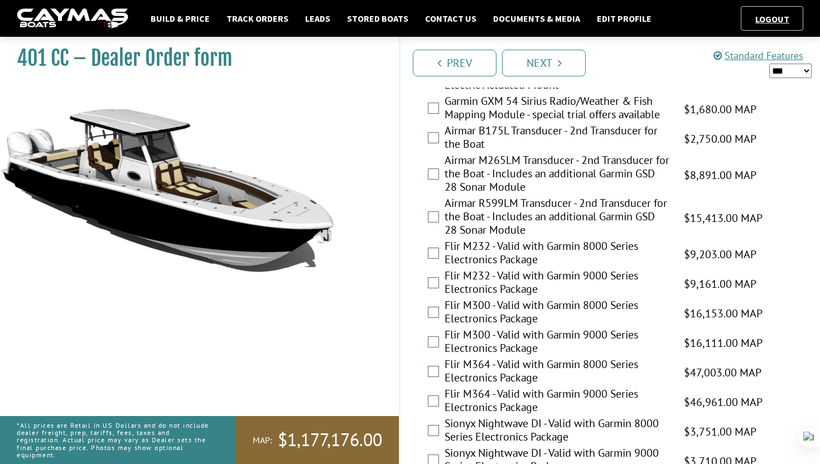
scroll to position [2595, 0]
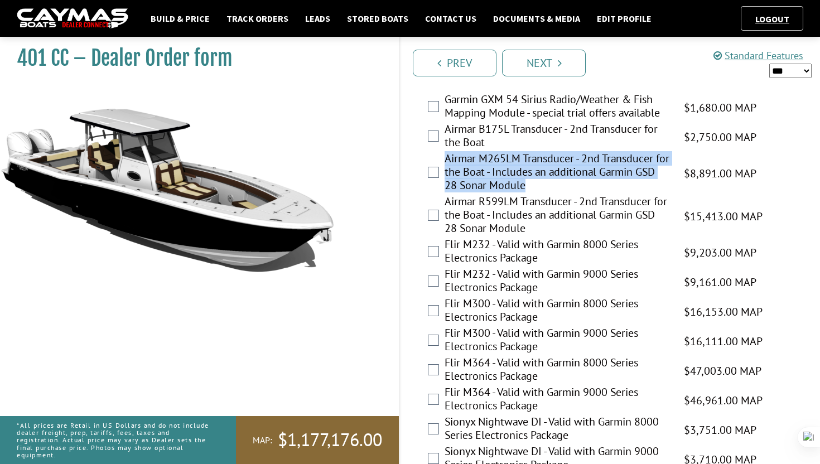
drag, startPoint x: 446, startPoint y: 133, endPoint x: 548, endPoint y: 161, distance: 105.8
click at [548, 161] on label "Airmar M265LM Transducer - 2nd Transducer for the Boat - Includes an additional…" at bounding box center [557, 173] width 225 height 43
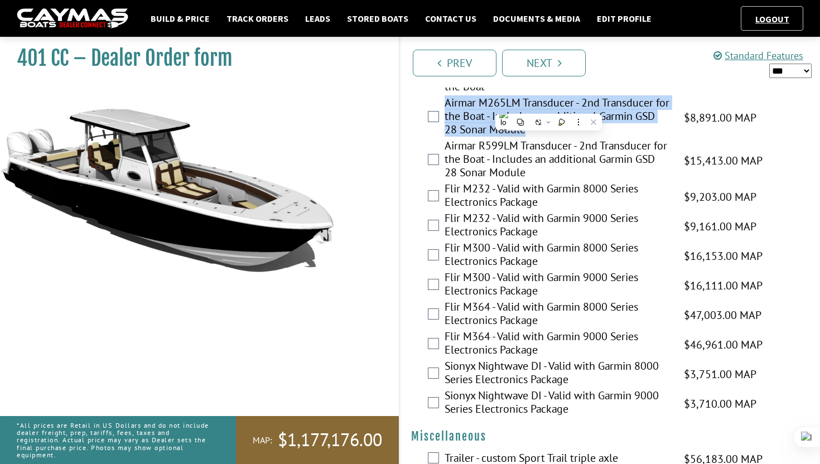
scroll to position [2658, 0]
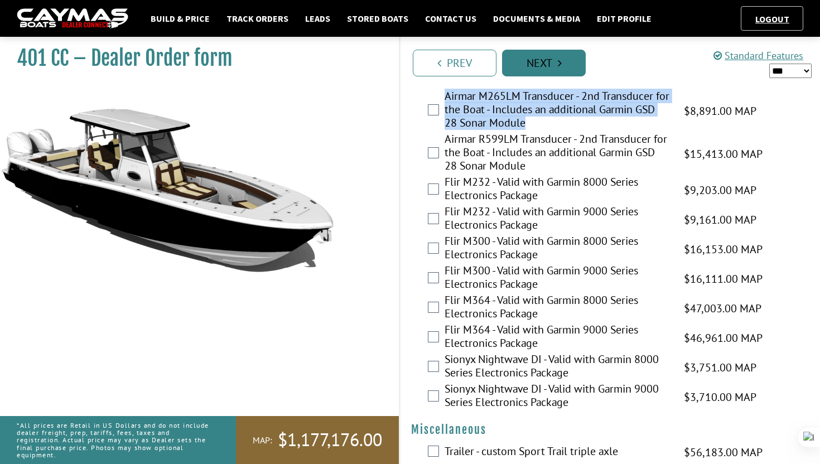
click at [524, 56] on link "Next" at bounding box center [544, 63] width 84 height 27
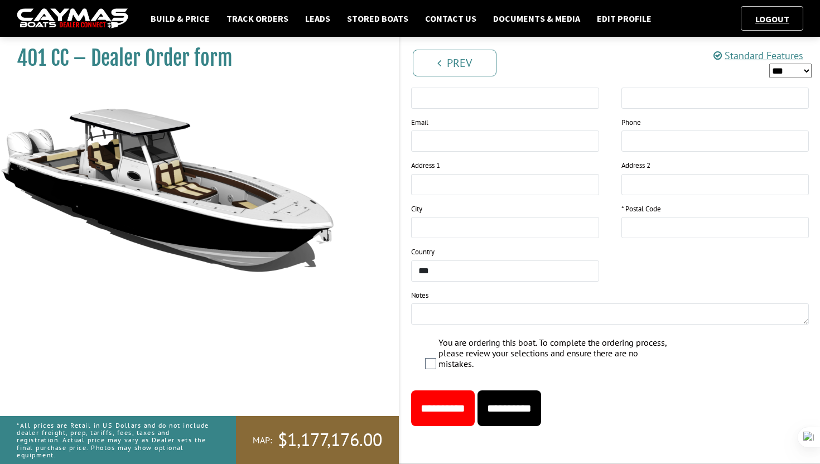
scroll to position [1368, 0]
click at [531, 400] on input "**********" at bounding box center [509, 408] width 64 height 36
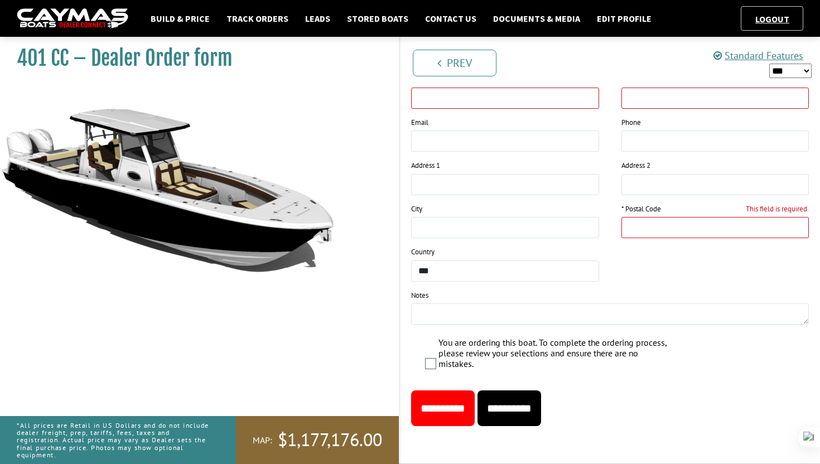
click at [475, 404] on input "**********" at bounding box center [443, 408] width 64 height 36
click at [475, 403] on input "**********" at bounding box center [443, 408] width 64 height 36
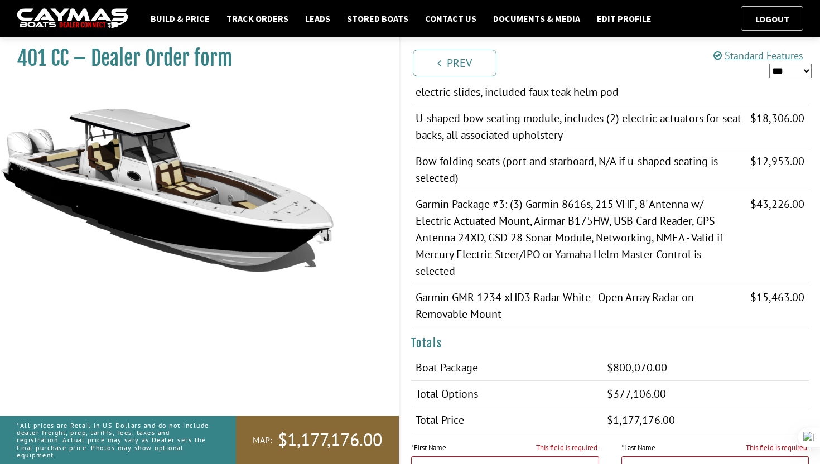
scroll to position [973, 0]
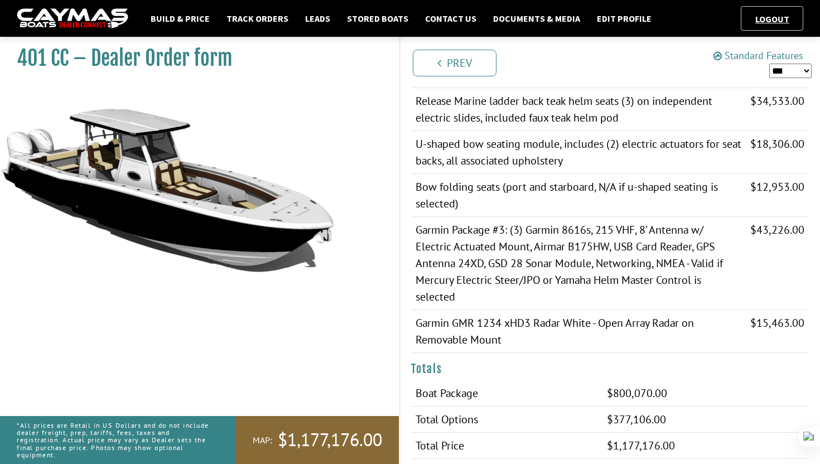
click at [721, 57] on icon at bounding box center [717, 56] width 8 height 10
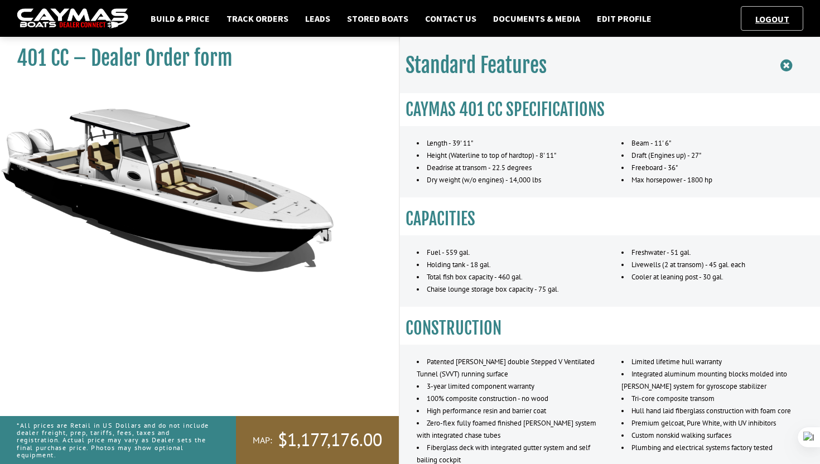
click at [789, 65] on icon at bounding box center [786, 66] width 12 height 14
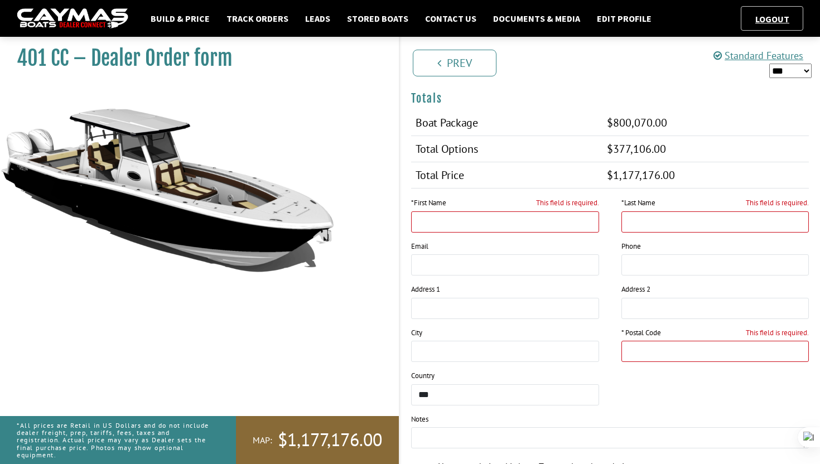
scroll to position [1368, 0]
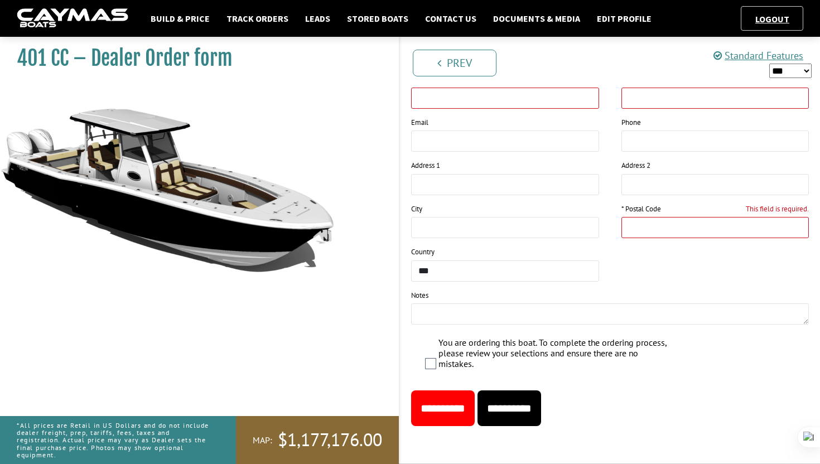
click at [445, 112] on div "* First Name This field is required." at bounding box center [505, 96] width 210 height 44
click at [443, 85] on div "Prev Next" at bounding box center [609, 62] width 421 height 51
click at [443, 96] on input "This field is required." at bounding box center [505, 98] width 188 height 21
type input "**"
click at [631, 96] on input "This field is required." at bounding box center [715, 98] width 188 height 21
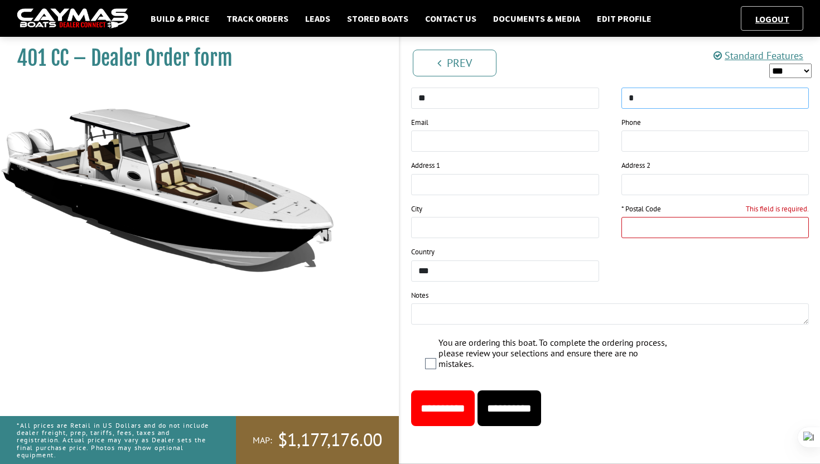
type input "*"
click at [658, 232] on input "This field is required." at bounding box center [715, 227] width 188 height 21
type input "*"
click at [465, 399] on input "**********" at bounding box center [443, 408] width 64 height 36
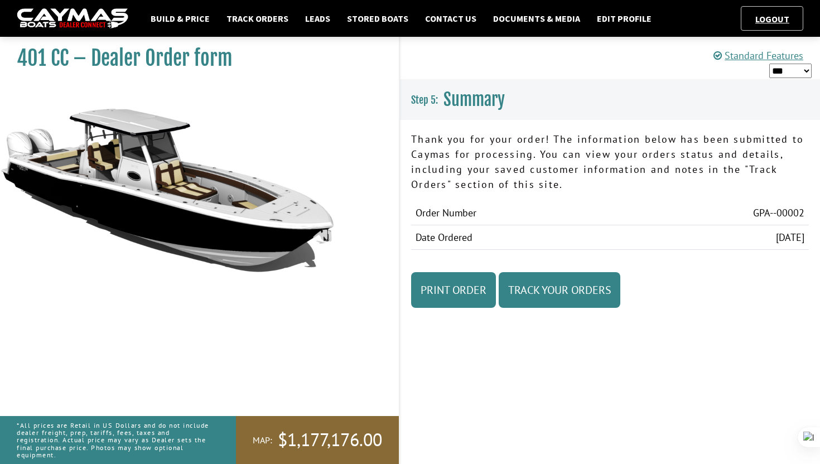
scroll to position [0, 0]
click at [436, 291] on link "Print Order" at bounding box center [453, 290] width 85 height 36
click at [591, 21] on link "Edit Profile" at bounding box center [624, 18] width 66 height 15
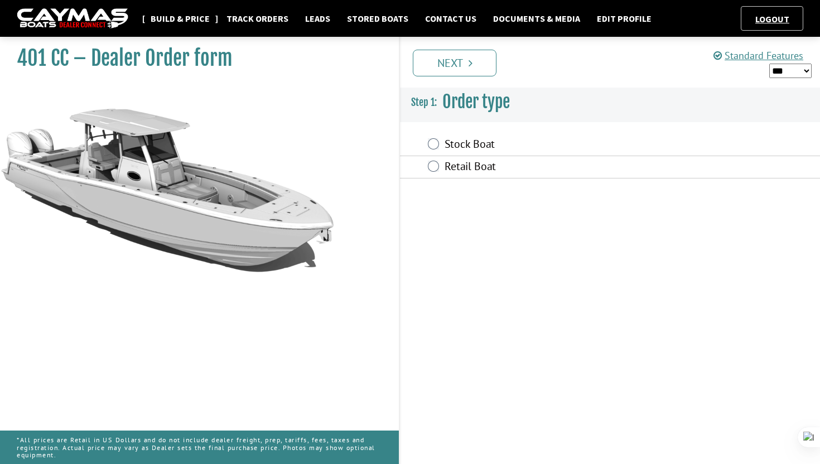
click at [180, 17] on link "Build & Price" at bounding box center [180, 18] width 70 height 15
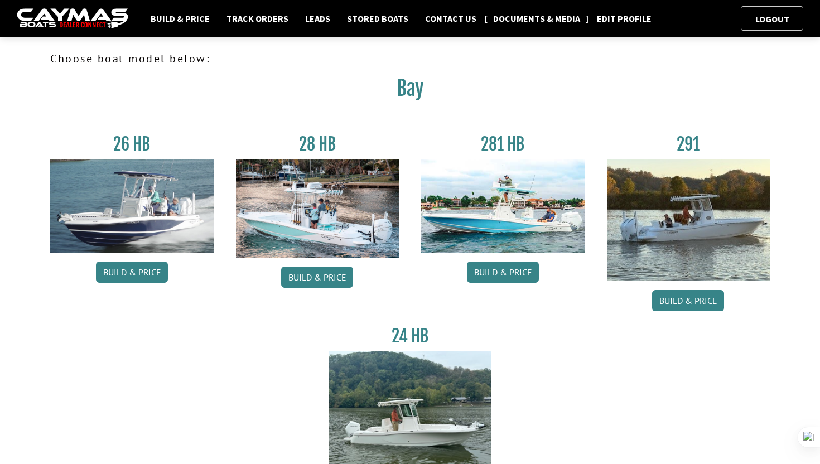
click at [521, 18] on link "Documents & Media" at bounding box center [537, 18] width 98 height 15
